Goal: Task Accomplishment & Management: Manage account settings

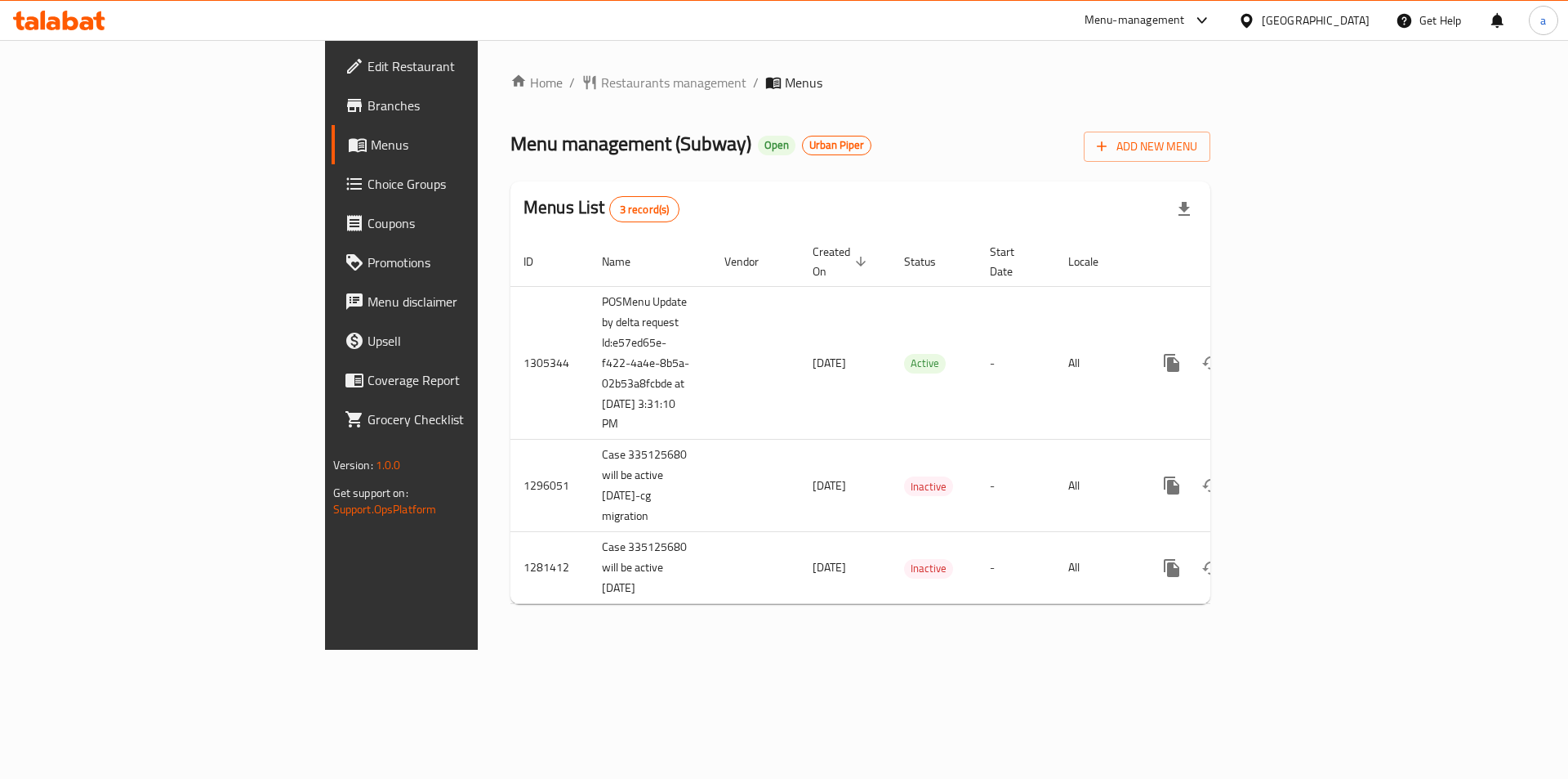
click at [877, 137] on div "Menu management ( Subway ) Open Urban Piper Add New Menu" at bounding box center [859, 143] width 700 height 36
click at [1197, 85] on ol "Home / Restaurants management / Menus" at bounding box center [859, 83] width 700 height 20
click at [368, 105] on span "Branches" at bounding box center [471, 105] width 207 height 20
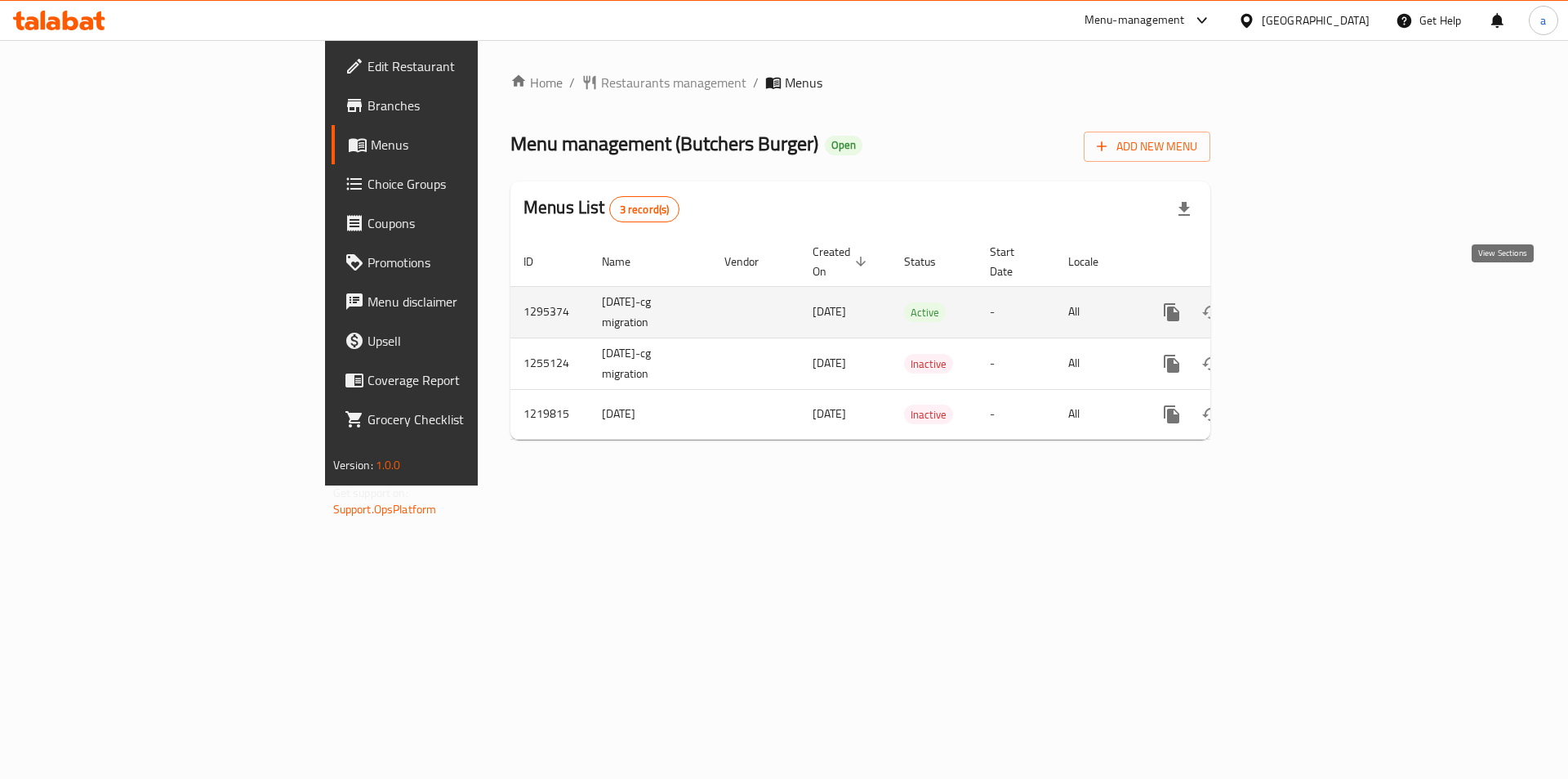
click at [1309, 308] on link "enhanced table" at bounding box center [1289, 311] width 39 height 39
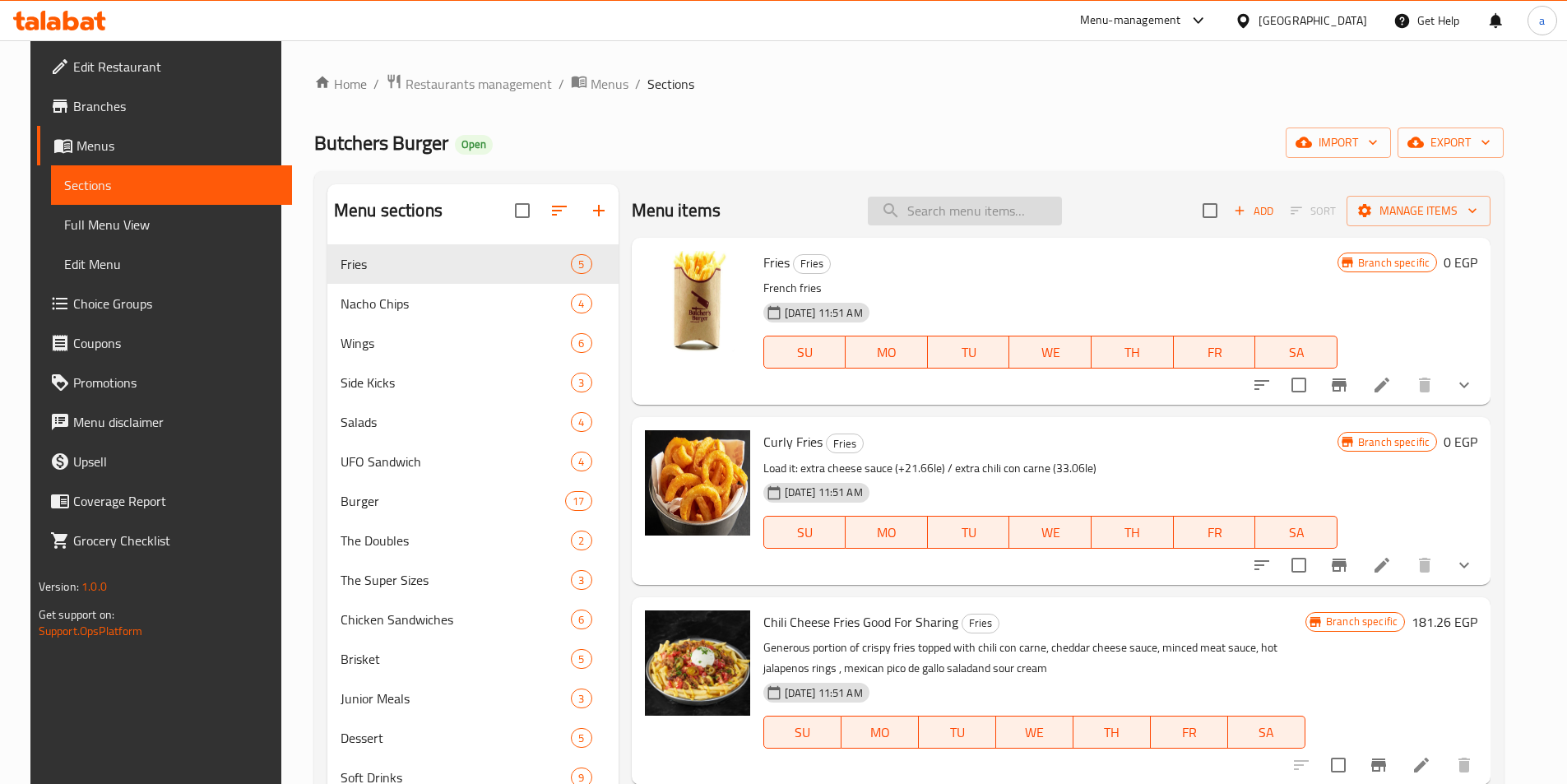
click at [925, 217] on input "search" at bounding box center [965, 210] width 194 height 28
paste input "كولسلو"
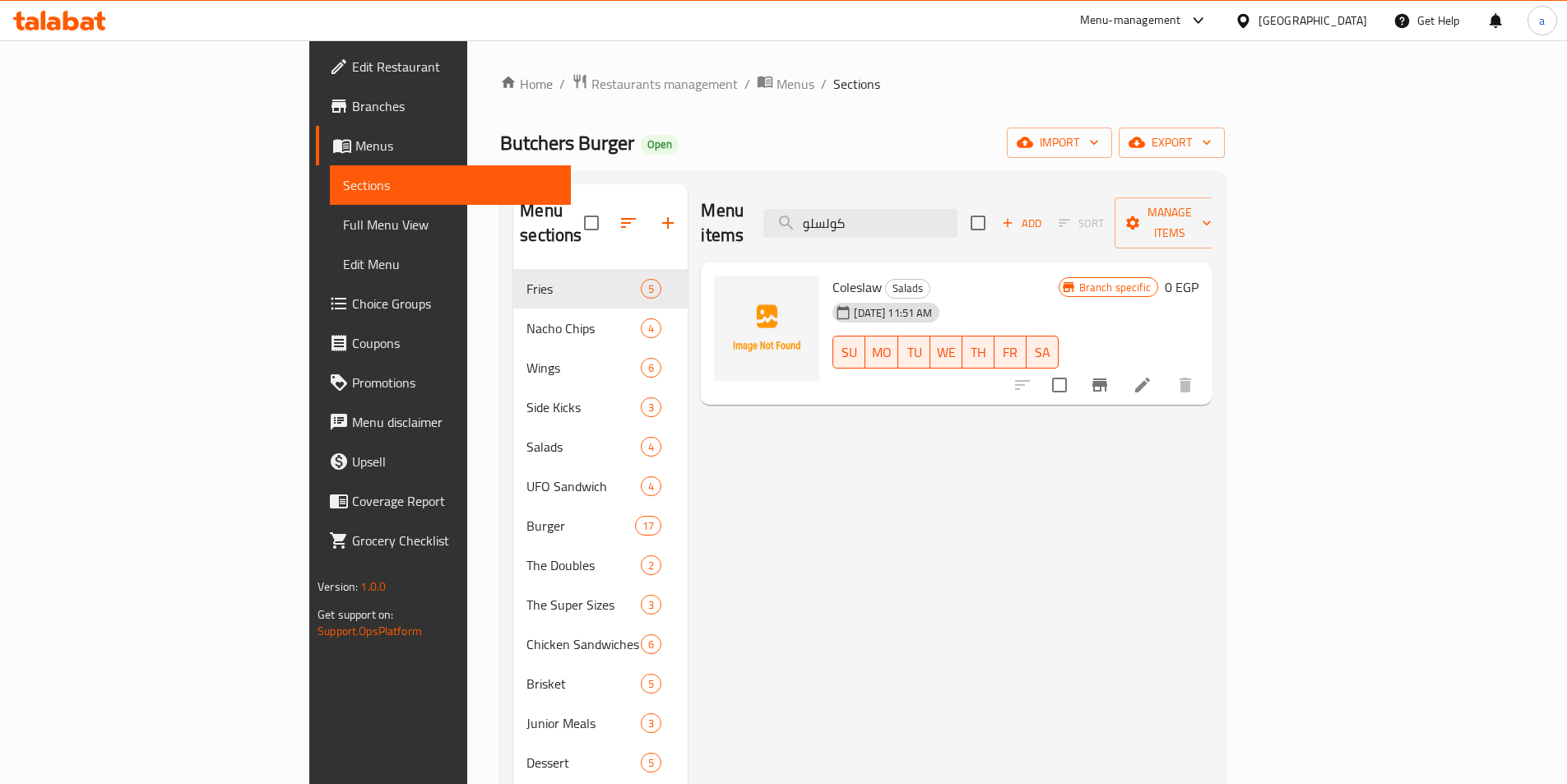
type input "كولسلو"
click at [1153, 375] on icon at bounding box center [1143, 385] width 20 height 20
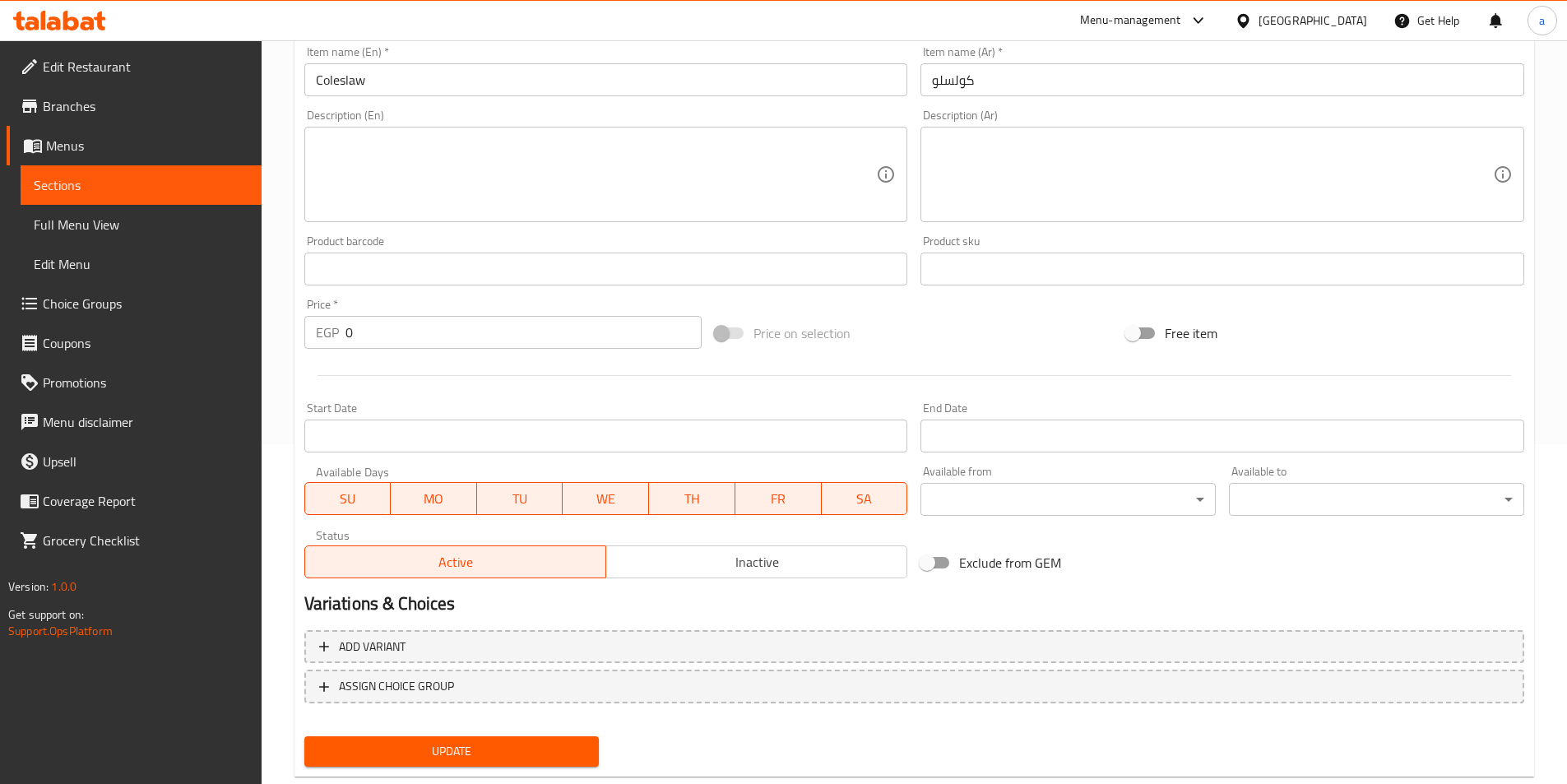
scroll to position [378, 0]
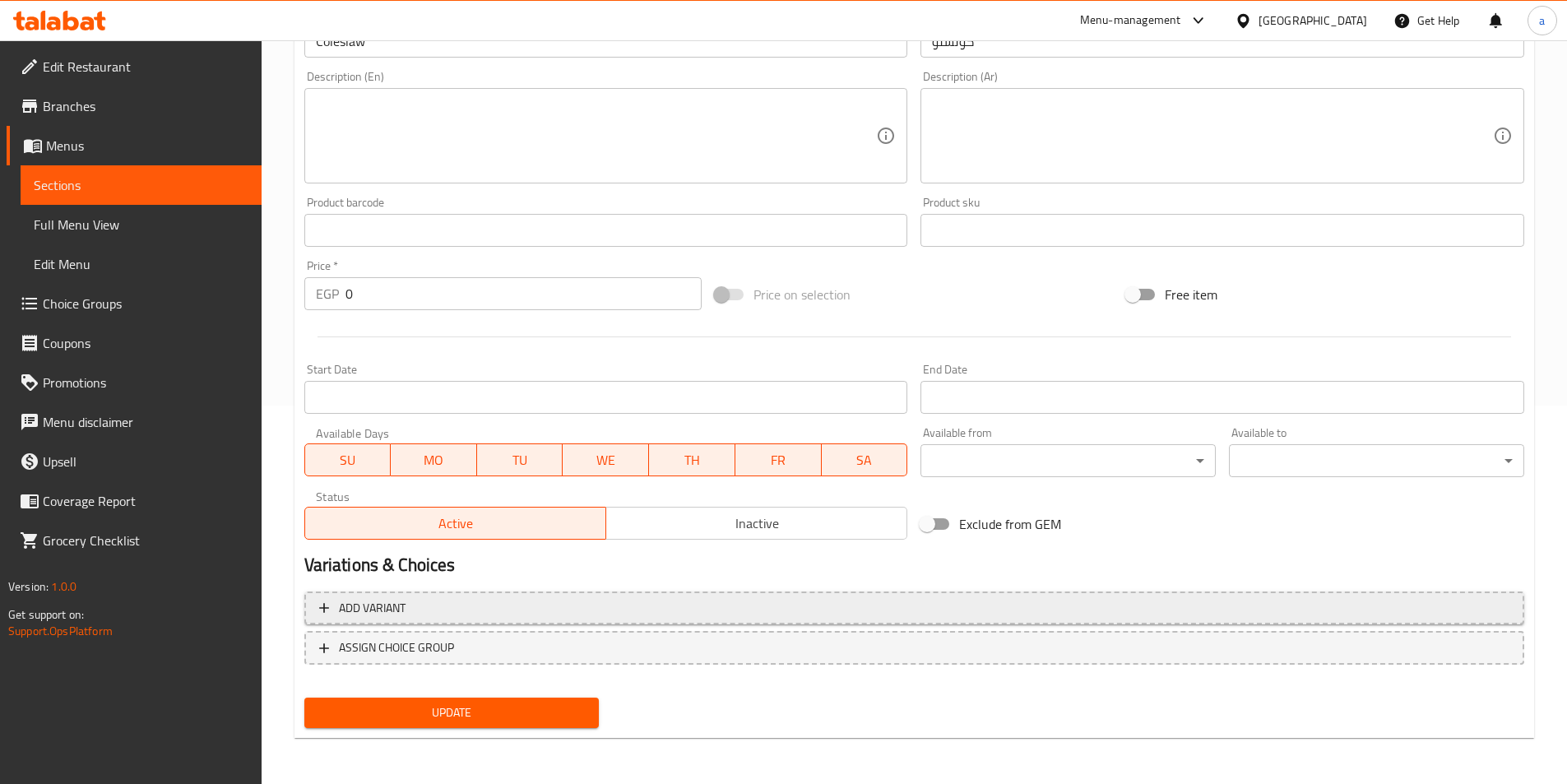
click at [397, 604] on span "Add variant" at bounding box center [372, 608] width 67 height 20
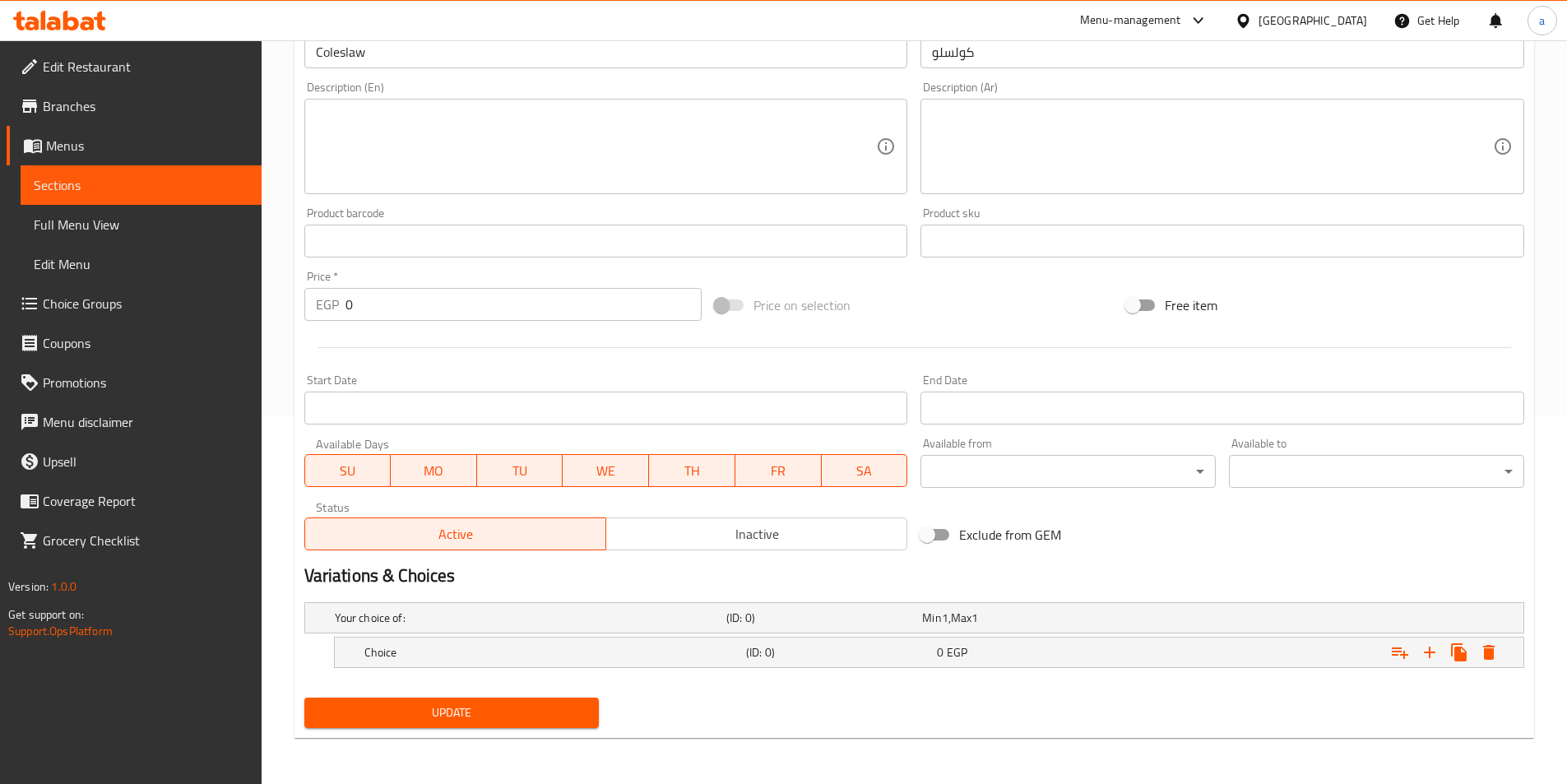
scroll to position [367, 0]
click at [397, 604] on div "Your choice of: (ID: 0) Min 1 , Max 1" at bounding box center [920, 618] width 1176 height 37
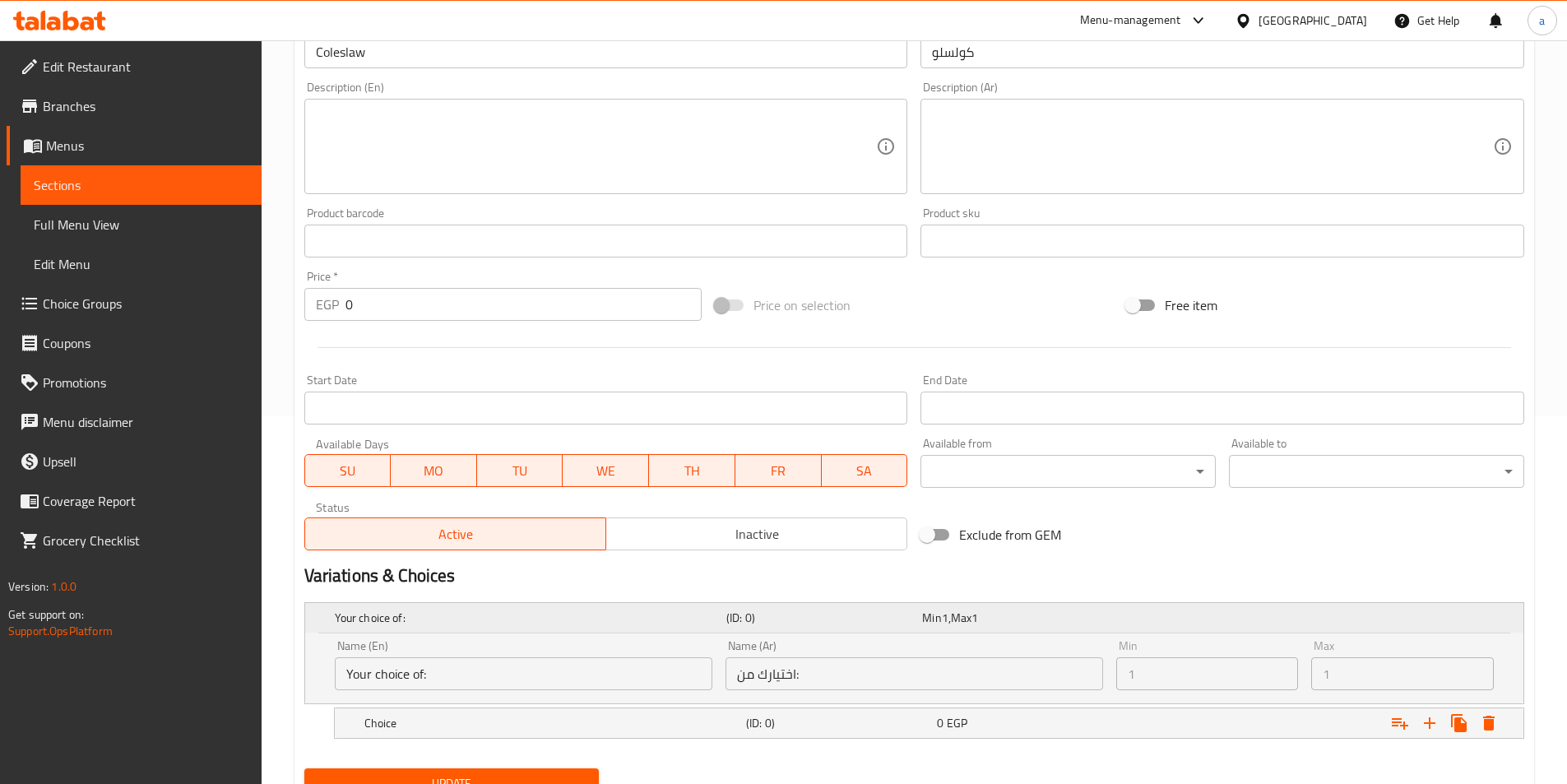
click at [428, 612] on h5 "Your choice of:" at bounding box center [527, 618] width 385 height 16
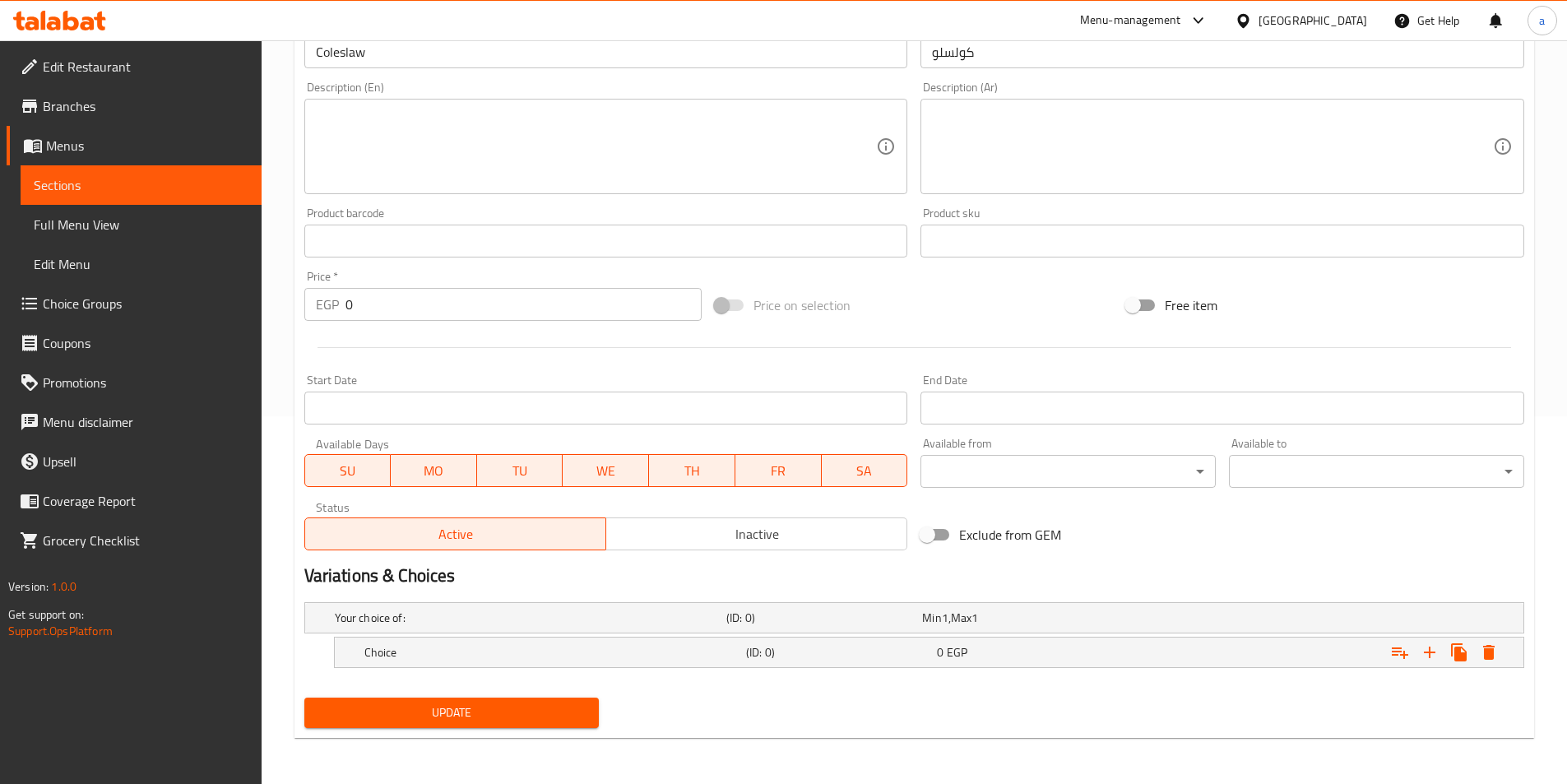
click at [469, 579] on h2 "Variations & Choices" at bounding box center [914, 575] width 1221 height 25
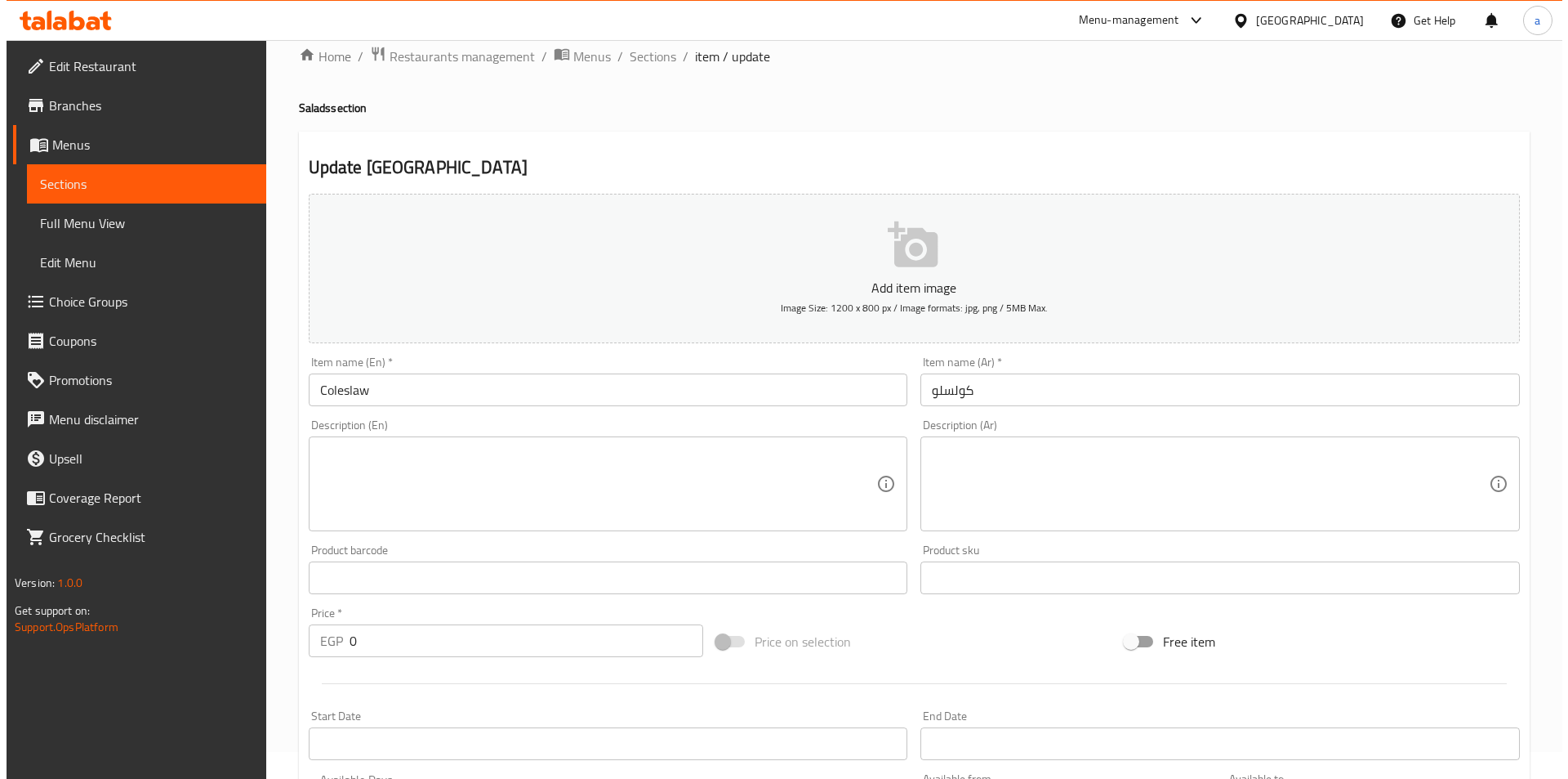
scroll to position [0, 0]
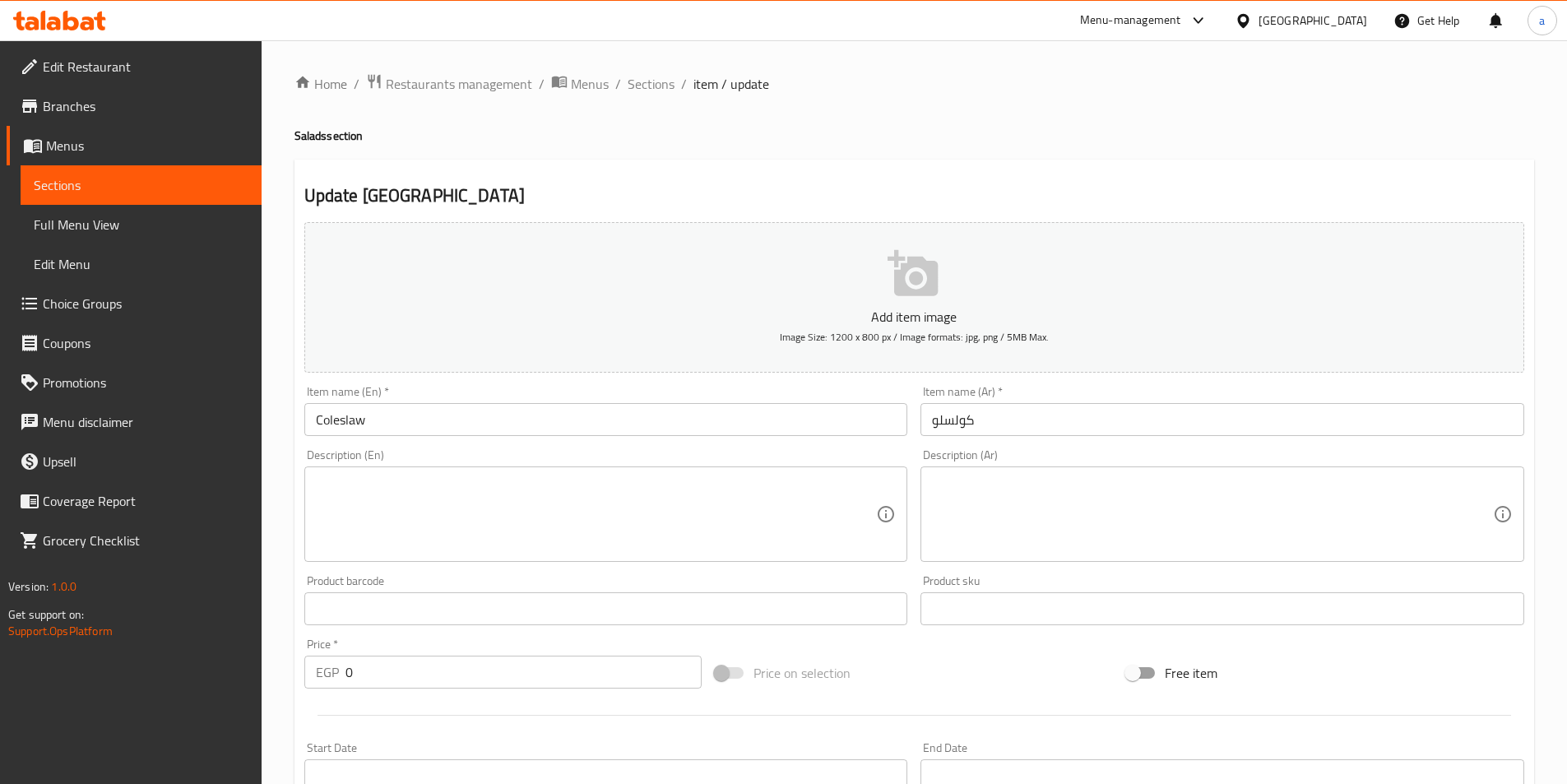
click at [713, 176] on div "Update Coleslaw Add item image Image Size: 1200 x 800 px / Image formats: jpg, …" at bounding box center [914, 632] width 1240 height 946
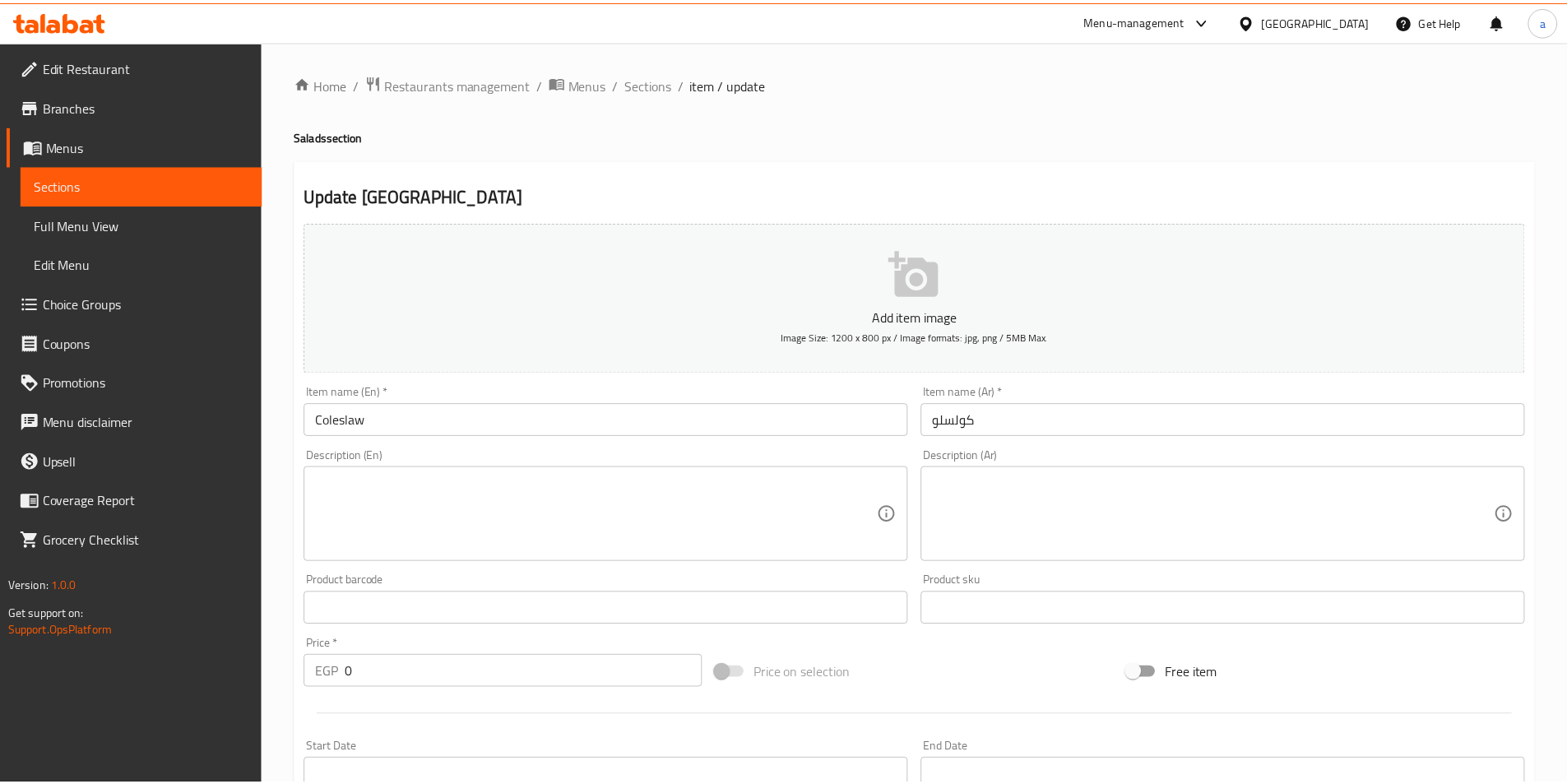
scroll to position [367, 0]
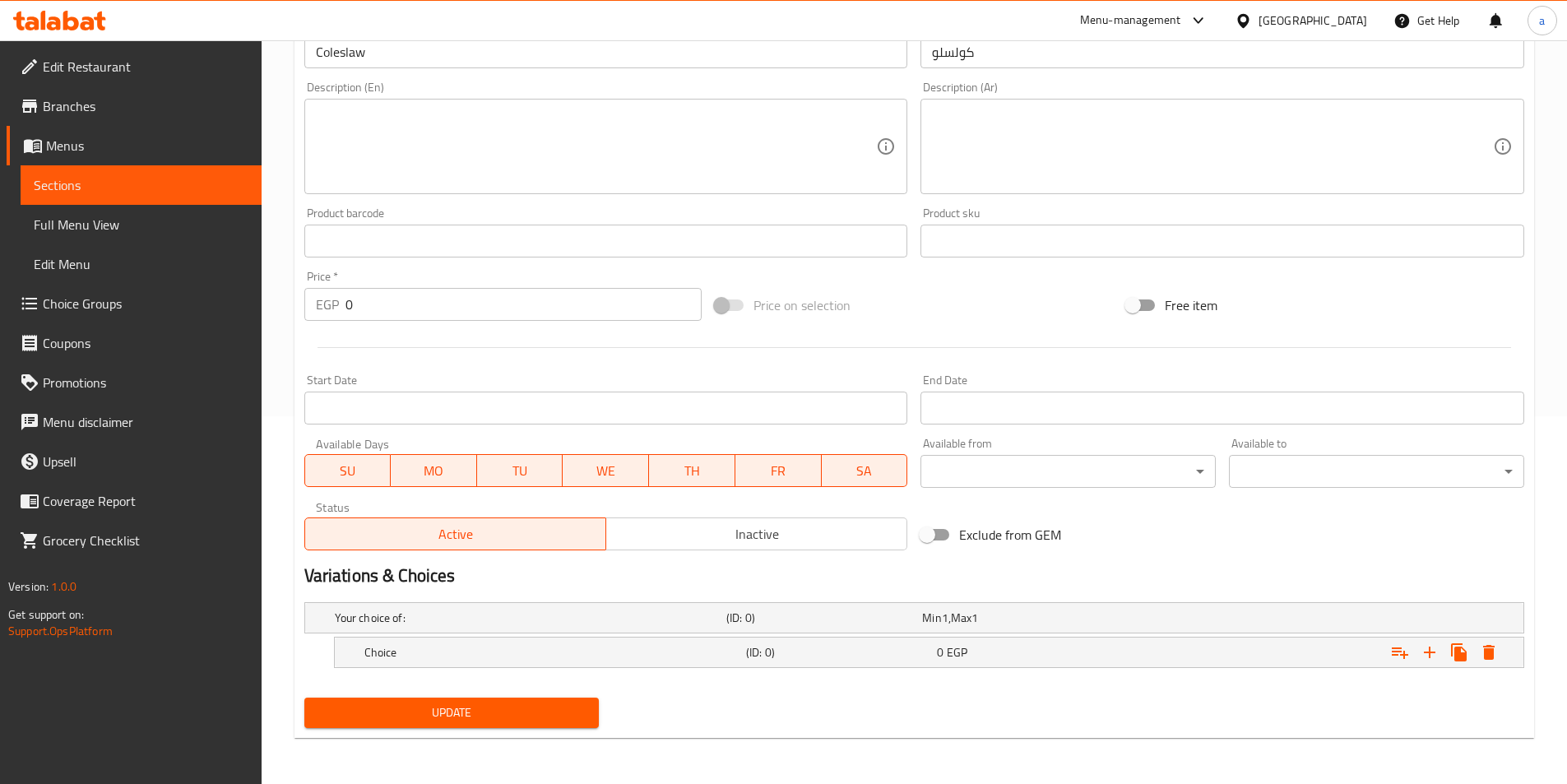
click at [975, 302] on div "Price on selection" at bounding box center [914, 305] width 411 height 45
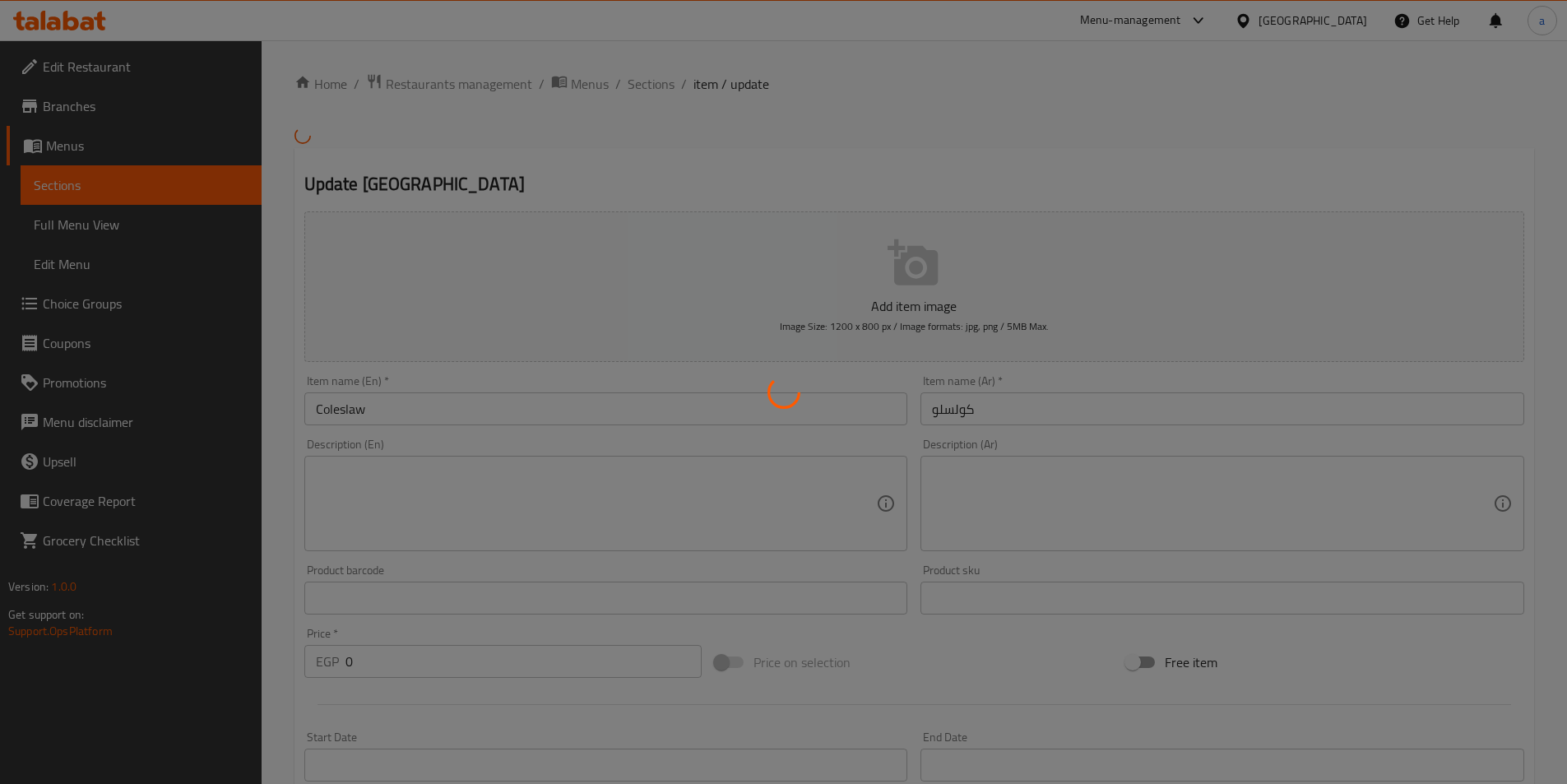
click at [1356, 33] on div at bounding box center [784, 392] width 1567 height 784
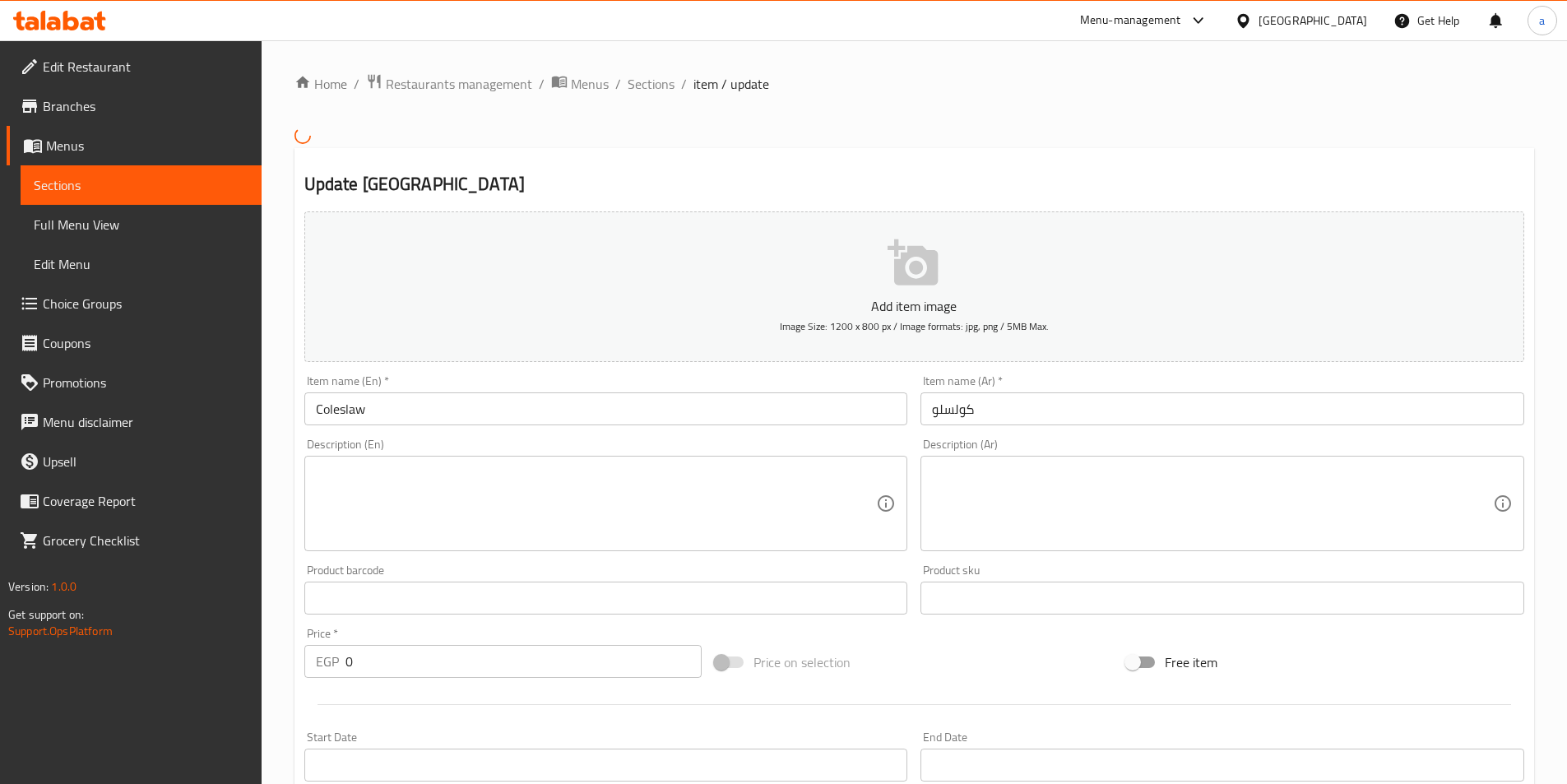
click at [1353, 21] on div "[GEOGRAPHIC_DATA]" at bounding box center [1313, 21] width 109 height 18
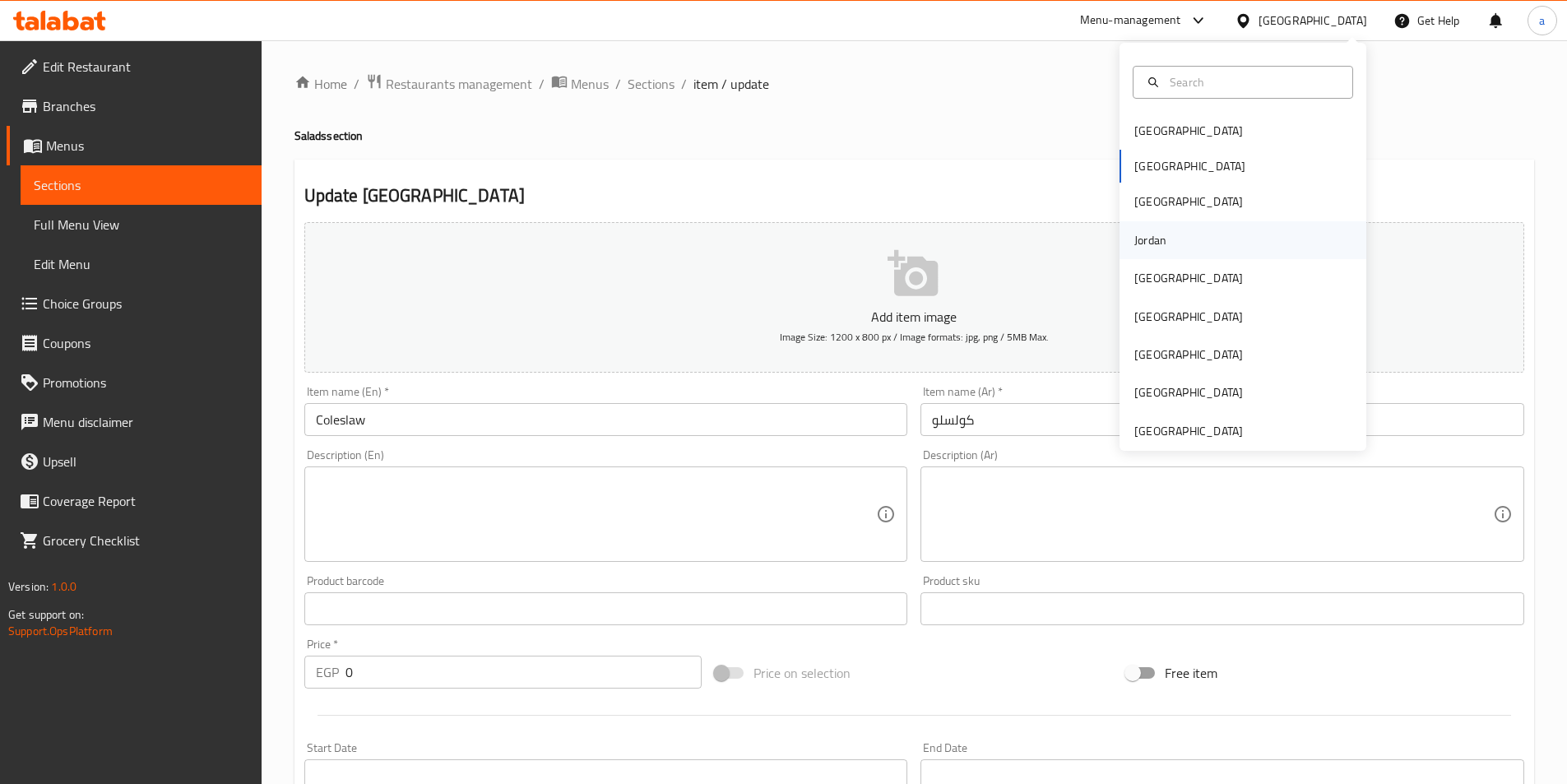
click at [1150, 234] on div "Jordan" at bounding box center [1150, 240] width 32 height 18
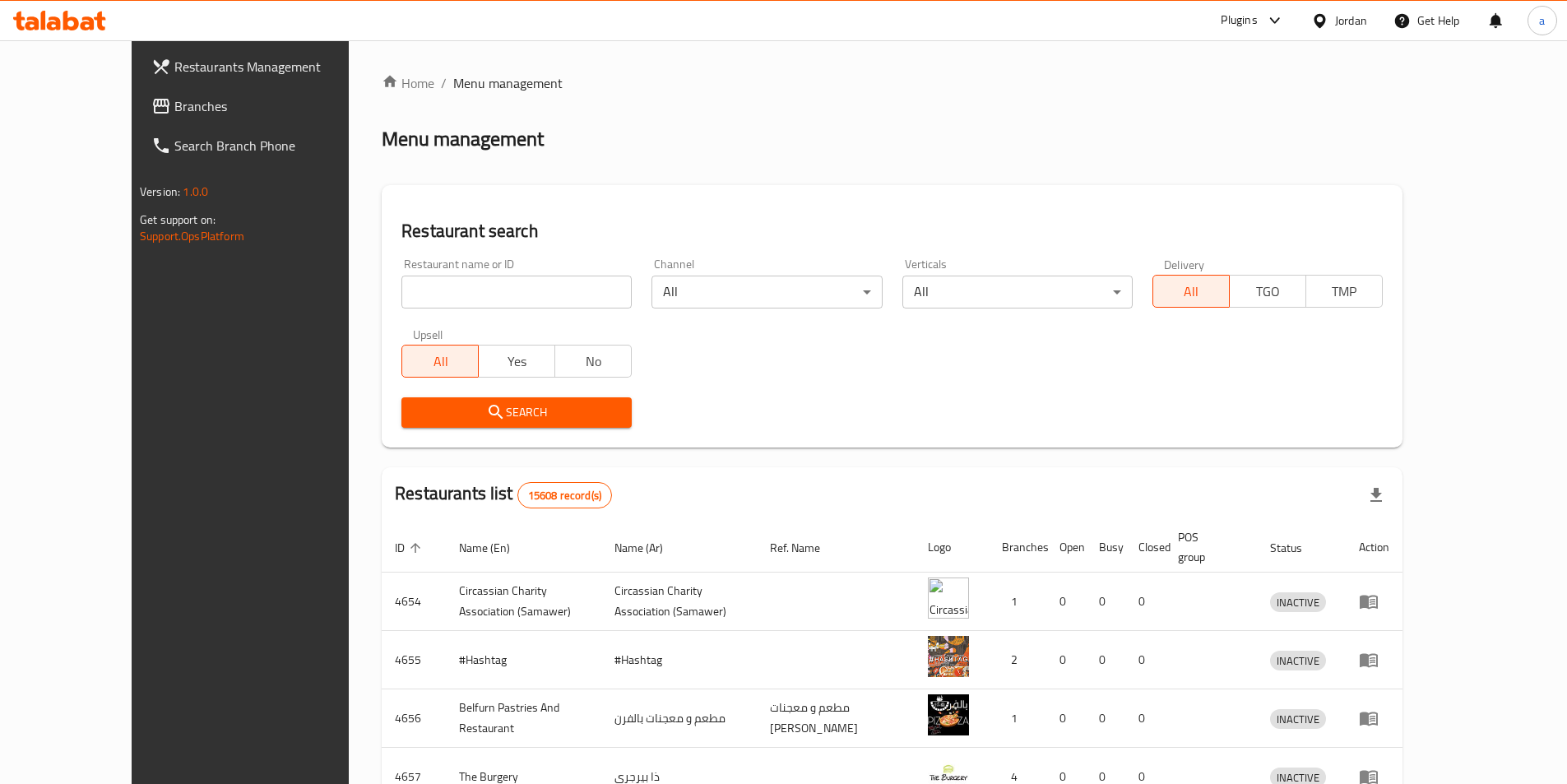
click at [175, 109] on span "Branches" at bounding box center [277, 106] width 206 height 20
